Goal: Task Accomplishment & Management: Manage account settings

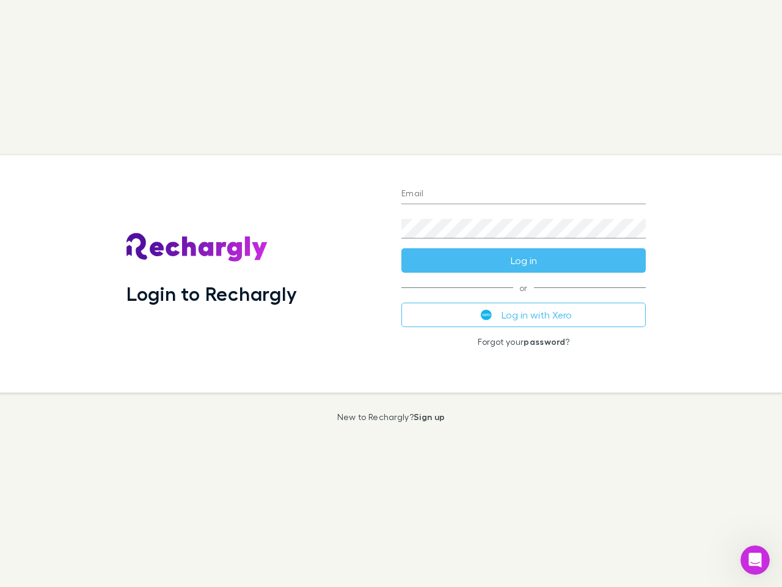
click at [391, 293] on div "Login to Rechargly" at bounding box center [254, 273] width 275 height 237
click at [524, 194] on input "Email" at bounding box center [524, 195] width 244 height 20
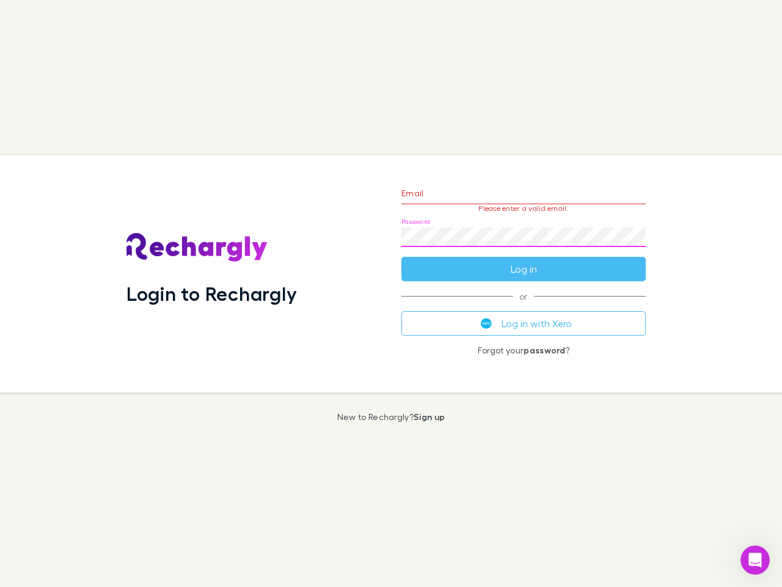
click at [524, 260] on form "Email Please enter a valid email. Password Log in" at bounding box center [524, 228] width 244 height 106
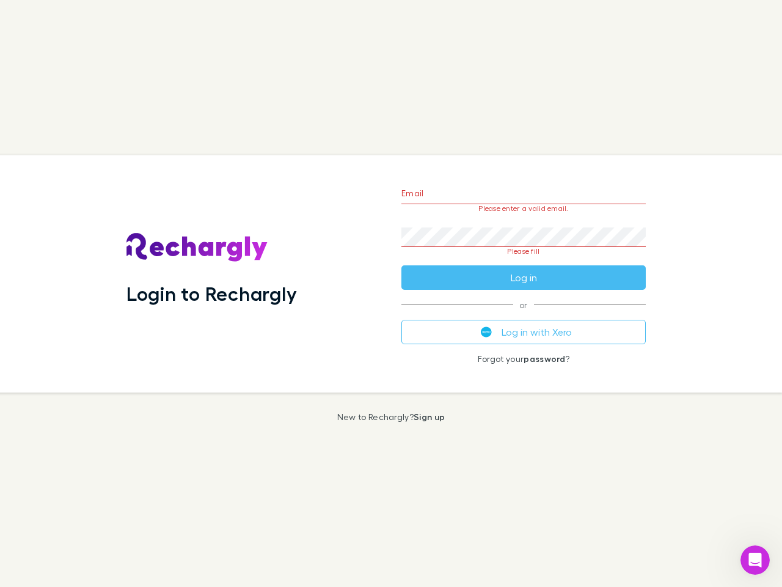
click at [524, 315] on div "Email Please enter a valid email. Password Please fill Log in or Log in with Xe…" at bounding box center [524, 273] width 264 height 237
click at [755, 560] on icon "Open Intercom Messenger" at bounding box center [756, 560] width 20 height 20
